Goal: Navigation & Orientation: Find specific page/section

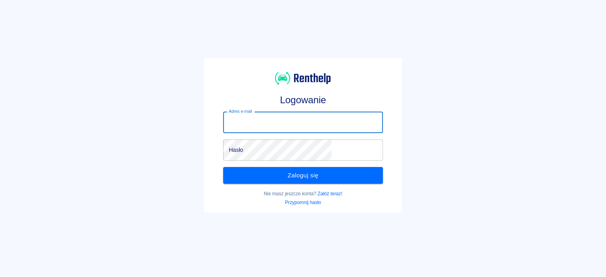
type input "[PERSON_NAME][EMAIL_ADDRESS][DOMAIN_NAME]"
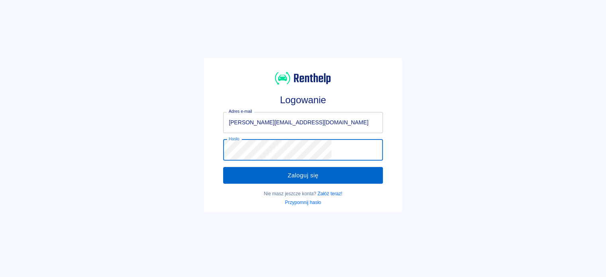
click at [306, 168] on button "Zaloguj się" at bounding box center [302, 175] width 159 height 17
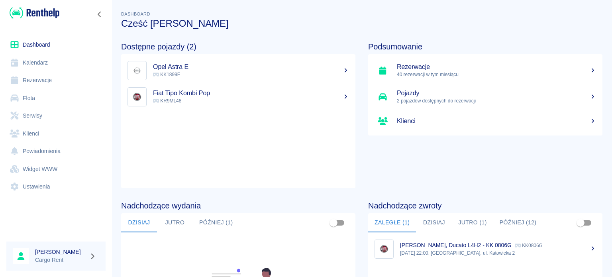
click at [55, 67] on link "Kalendarz" at bounding box center [55, 63] width 99 height 18
